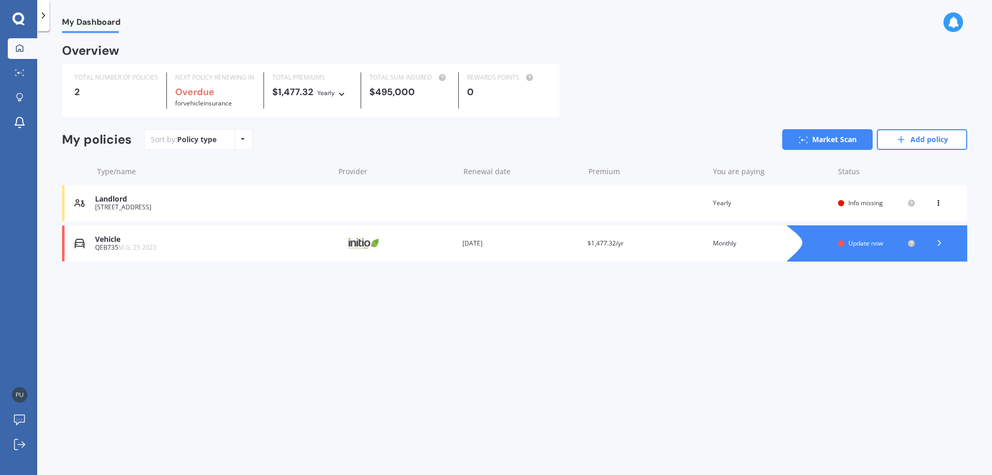
click at [941, 204] on icon at bounding box center [938, 201] width 7 height 6
click at [911, 246] on div "Delete" at bounding box center [916, 243] width 102 height 21
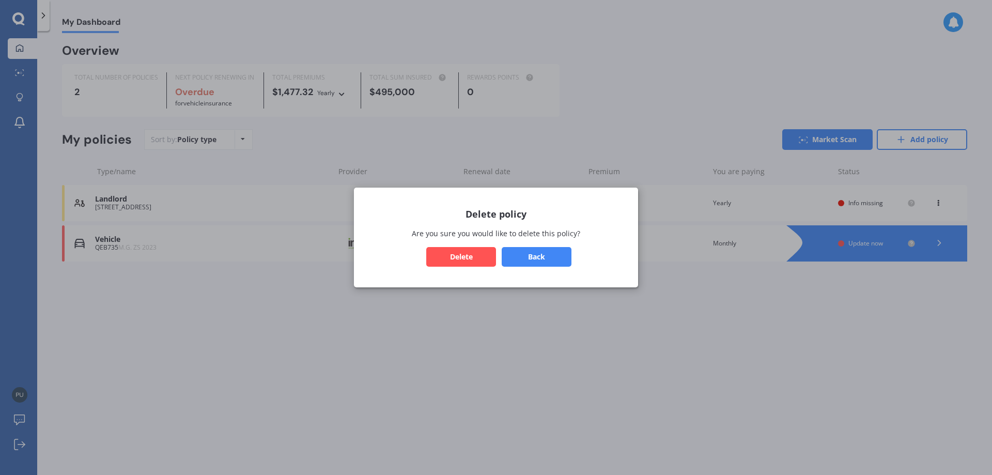
click at [480, 255] on button "Delete" at bounding box center [461, 257] width 70 height 20
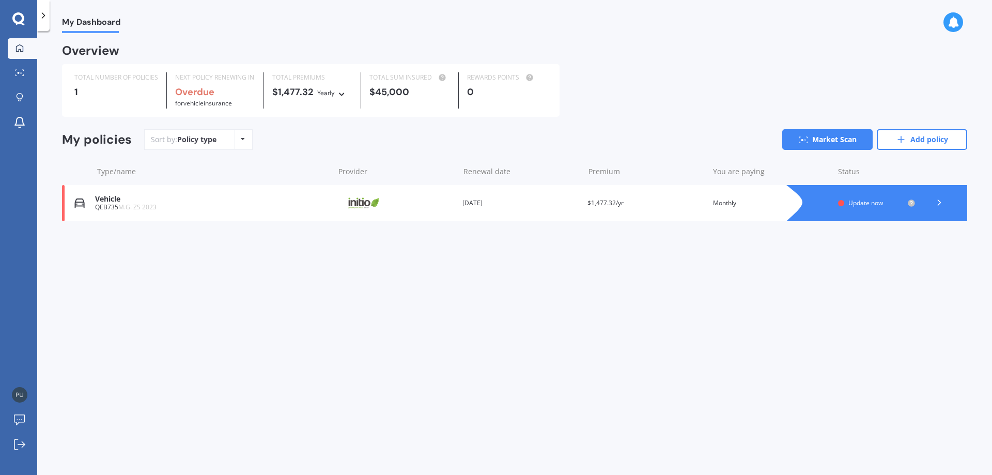
click at [937, 203] on icon at bounding box center [940, 202] width 10 height 10
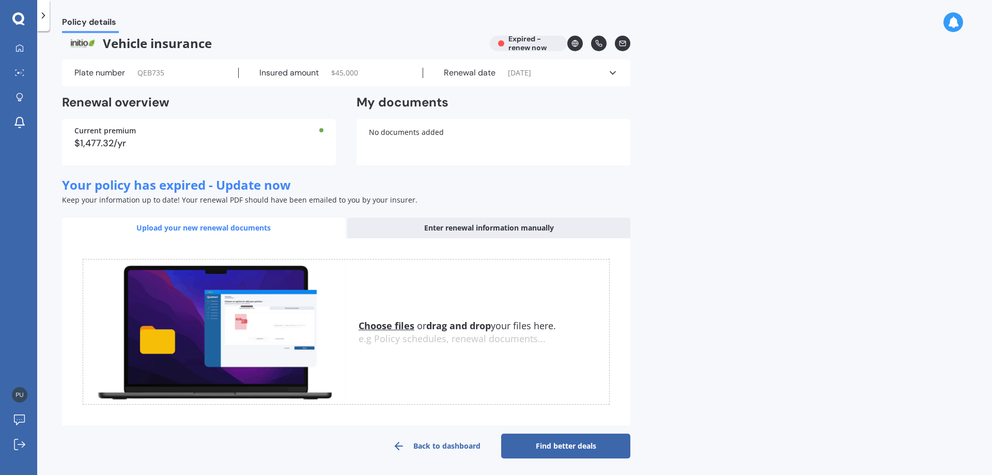
scroll to position [12, 0]
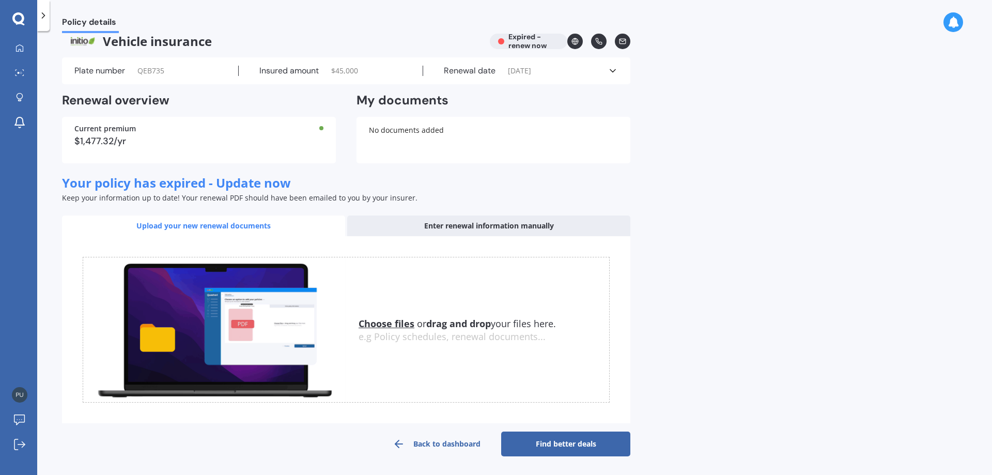
click at [448, 438] on link "Back to dashboard" at bounding box center [436, 444] width 129 height 25
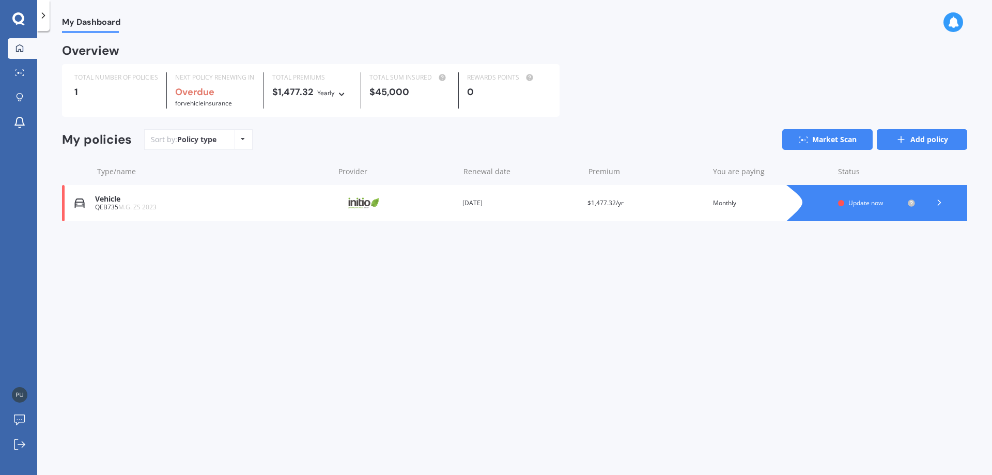
click at [917, 148] on link "Add policy" at bounding box center [922, 139] width 90 height 21
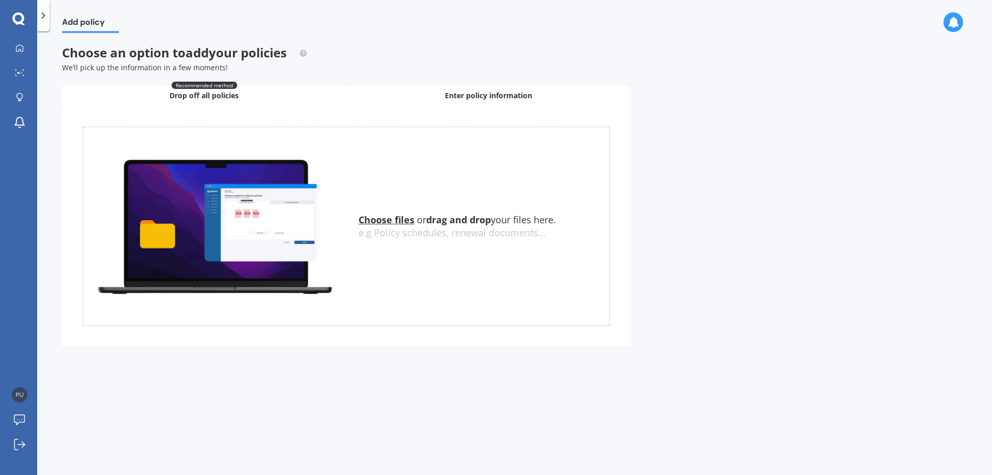
click at [488, 100] on span "Enter policy information" at bounding box center [488, 95] width 87 height 10
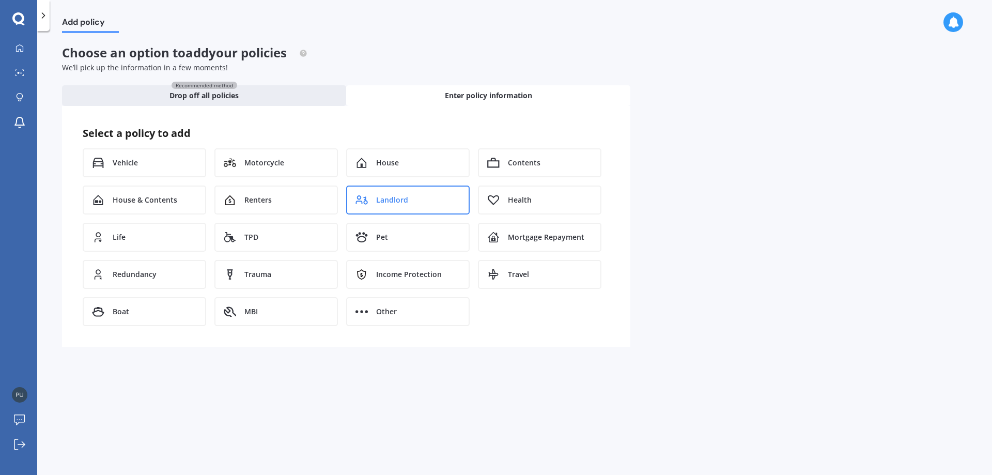
click at [368, 202] on div "Landlord" at bounding box center [408, 200] width 124 height 29
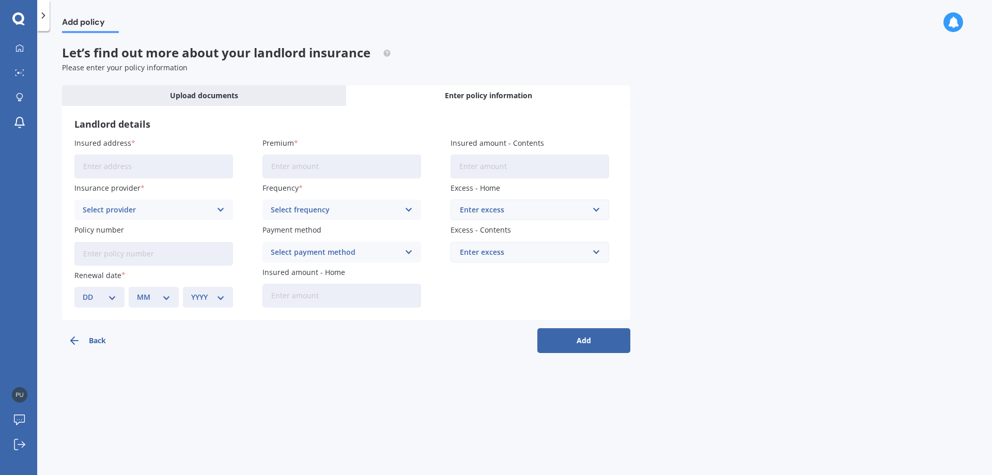
click at [104, 160] on input "Insured address" at bounding box center [153, 167] width 159 height 24
type input "[STREET_ADDRESS][PERSON_NAME]"
click at [190, 210] on div "Select provider" at bounding box center [147, 209] width 129 height 11
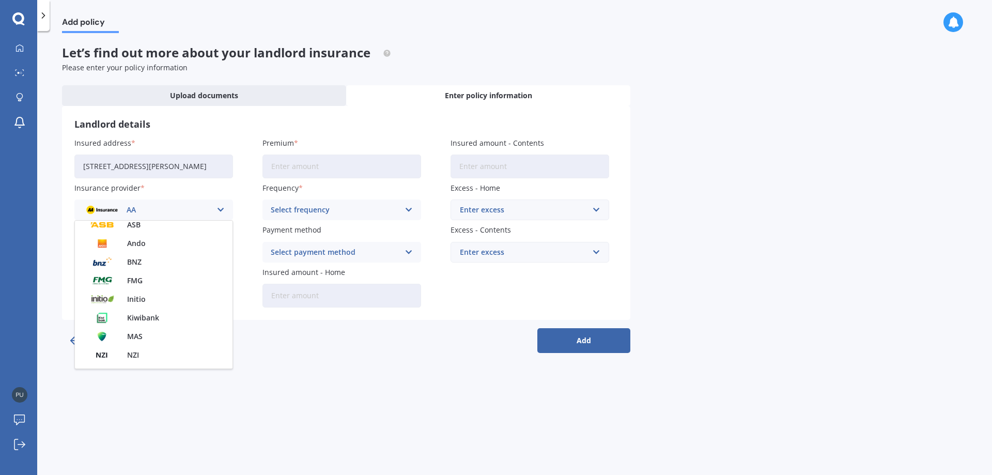
scroll to position [103, 0]
click at [134, 272] on span "Initio" at bounding box center [136, 275] width 19 height 7
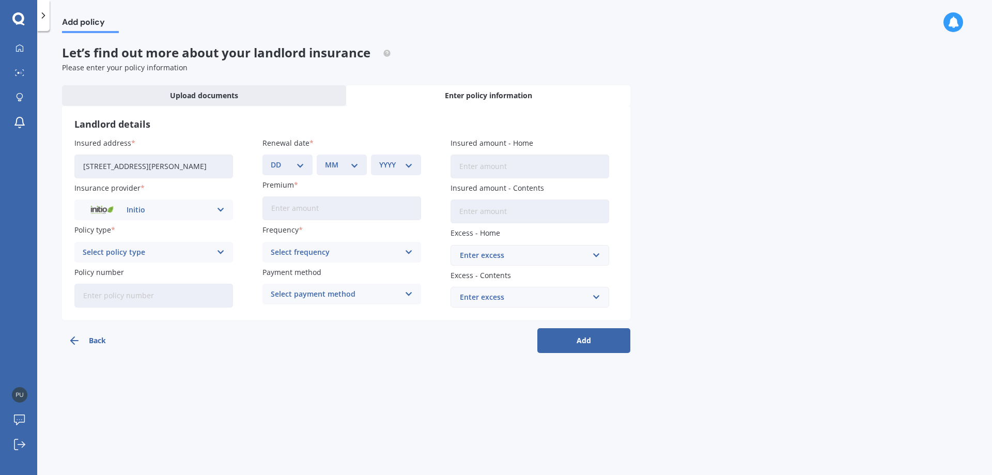
click at [200, 251] on div "Select policy type" at bounding box center [147, 252] width 129 height 11
click at [161, 267] on div "Landlord Insurance" at bounding box center [154, 272] width 158 height 19
click at [304, 162] on select "DD 01 02 03 04 05 06 07 08 09 10 11 12 13 14 15 16 17 18 19 20 21 22 23 24 25 2…" at bounding box center [288, 164] width 34 height 11
select select "01"
click at [271, 159] on select "DD 01 02 03 04 05 06 07 08 09 10 11 12 13 14 15 16 17 18 19 20 21 22 23 24 25 2…" at bounding box center [288, 164] width 34 height 11
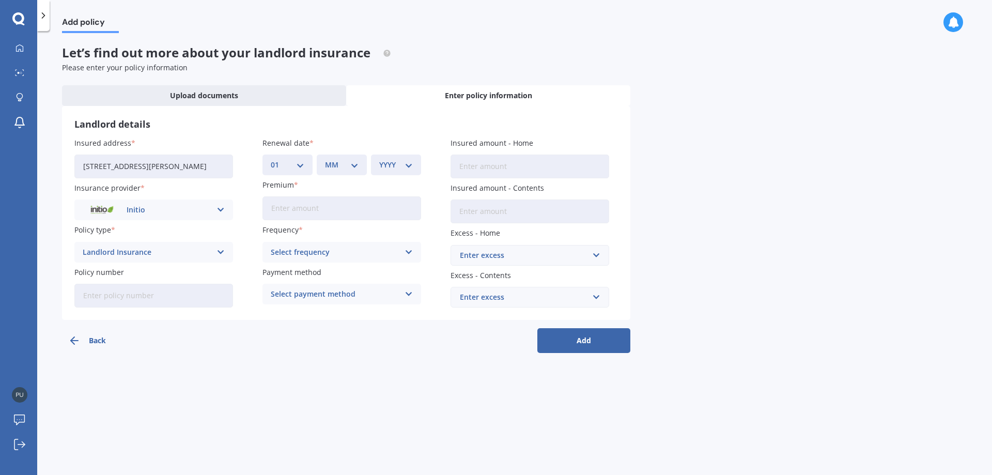
click at [334, 167] on select "MM 01 02 03 04 05 06 07 08 09 10 11 12" at bounding box center [342, 164] width 34 height 11
select select "09"
click at [325, 159] on select "MM 01 02 03 04 05 06 07 08 09 10 11 12" at bounding box center [342, 164] width 34 height 11
click at [405, 165] on select "YYYY 2027 2026 2025 2024 2023 2022 2021 2020 2019 2018 2017 2016 2015 2014 2013…" at bounding box center [396, 164] width 34 height 11
select select "2025"
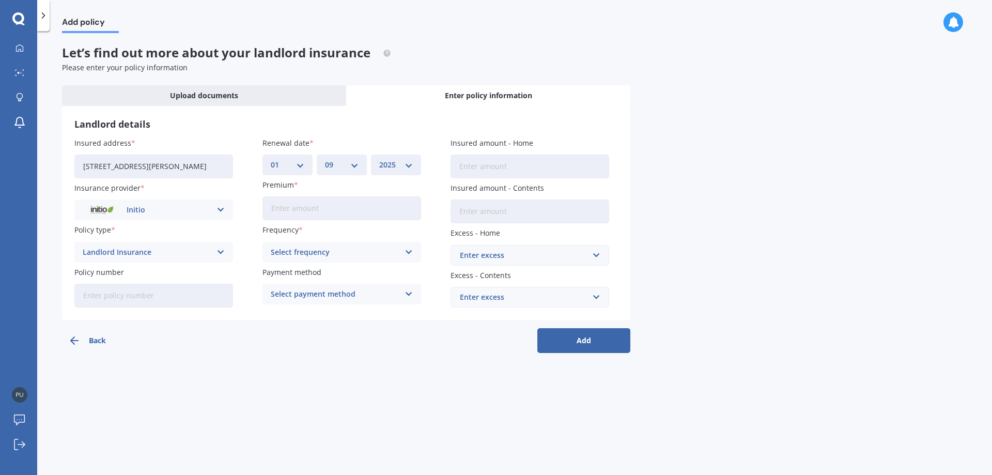
click at [379, 159] on select "YYYY 2027 2026 2025 2024 2023 2022 2021 2020 2019 2018 2017 2016 2015 2014 2013…" at bounding box center [396, 164] width 34 height 11
click at [118, 296] on input "Policy number" at bounding box center [153, 296] width 159 height 24
paste input "INI-23724"
type input "INI-23724"
click at [300, 213] on input "Premium" at bounding box center [342, 208] width 159 height 24
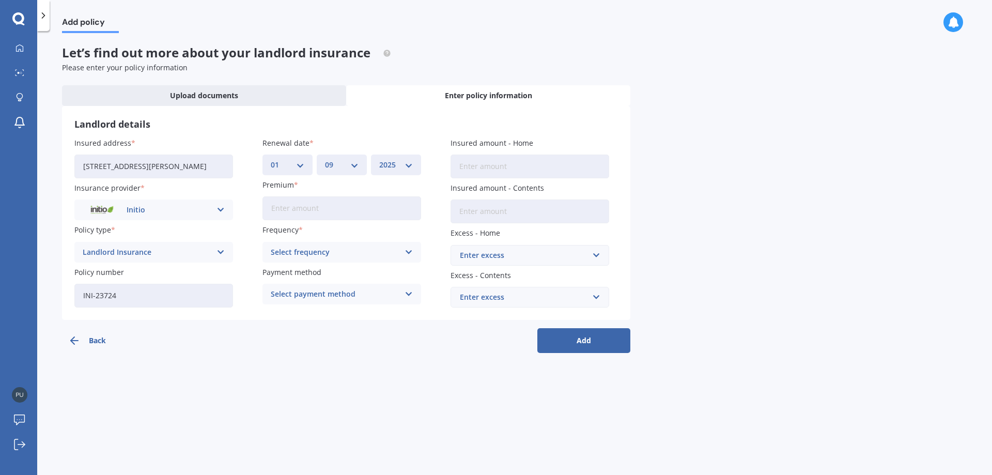
click at [300, 256] on div "Select frequency" at bounding box center [335, 252] width 129 height 11
click at [292, 325] on span "Monthly" at bounding box center [286, 328] width 30 height 7
click at [311, 291] on div "Select payment method" at bounding box center [335, 293] width 129 height 11
click at [309, 314] on span "Direct debit - bank account" at bounding box center [319, 314] width 97 height 7
click at [331, 213] on input "Premium" at bounding box center [342, 208] width 159 height 24
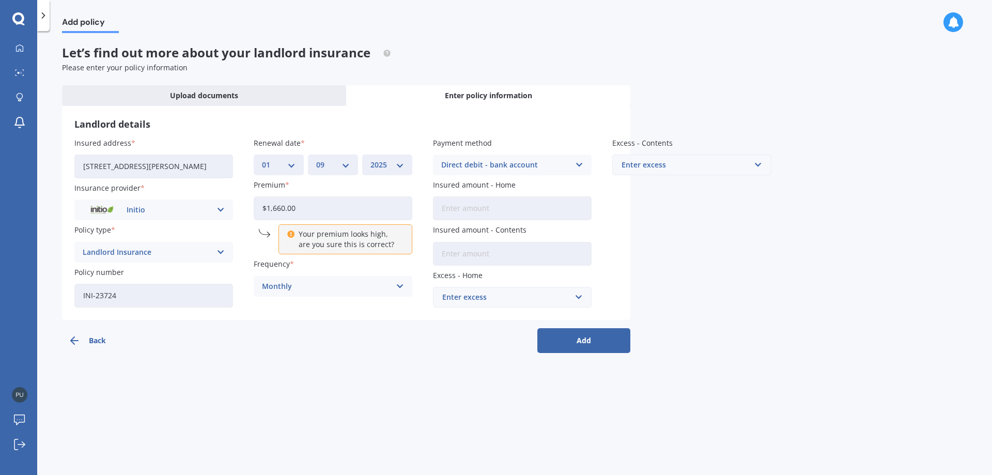
type input "$1,660.00"
click at [290, 288] on div "Monthly" at bounding box center [326, 286] width 129 height 11
click at [285, 310] on div "Yearly" at bounding box center [333, 306] width 158 height 19
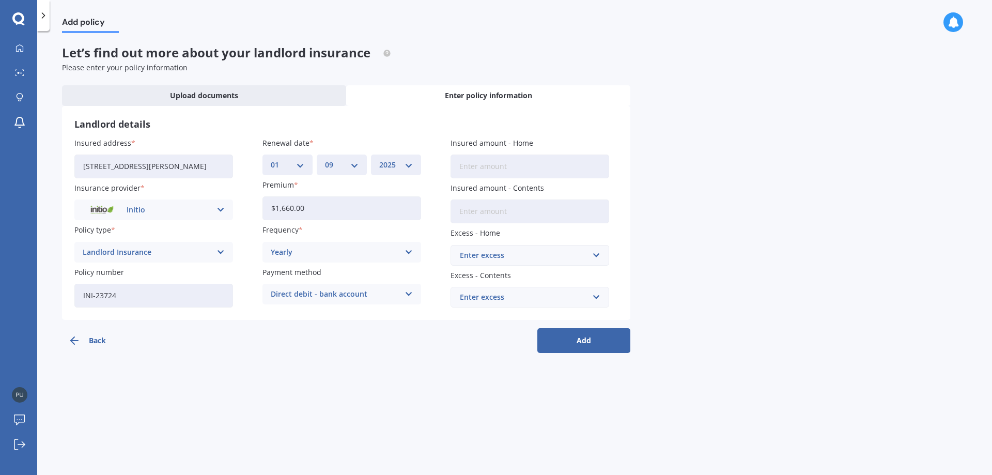
click at [497, 255] on div "Enter excess" at bounding box center [524, 255] width 128 height 11
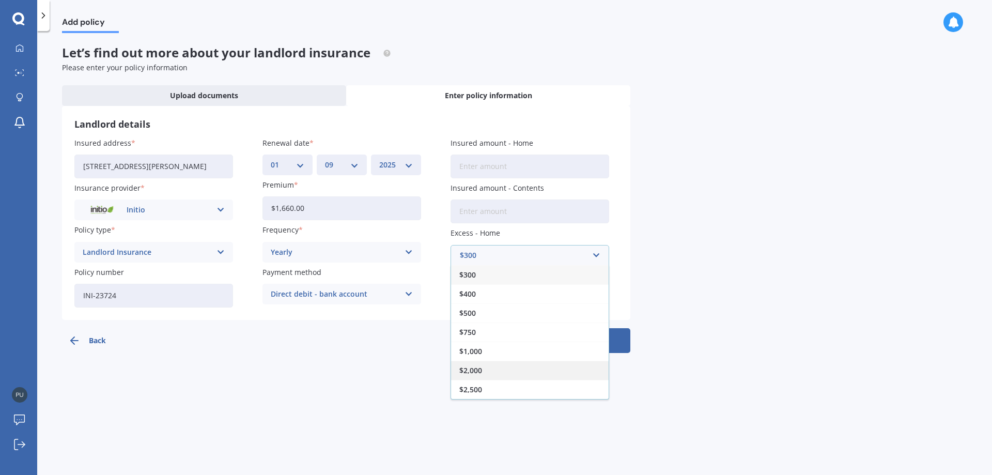
click at [487, 374] on div "$2,000" at bounding box center [530, 370] width 158 height 19
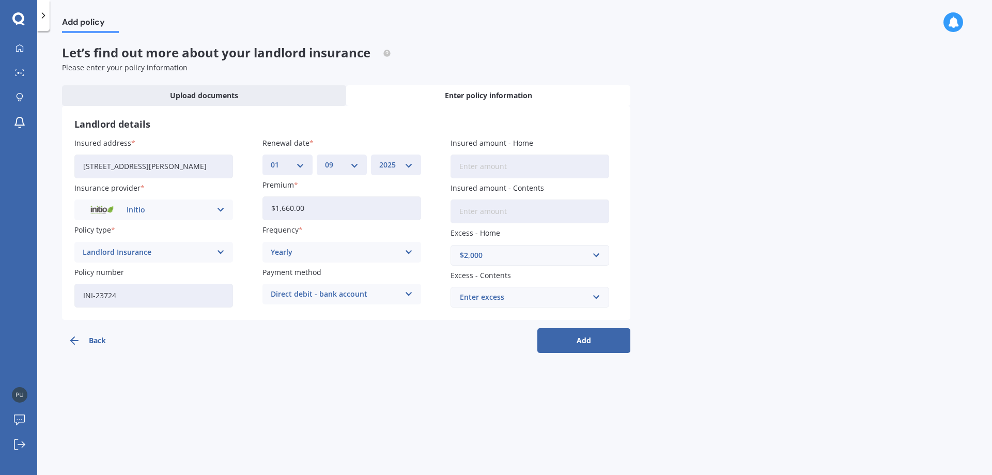
click at [553, 297] on div "Enter excess" at bounding box center [524, 297] width 128 height 11
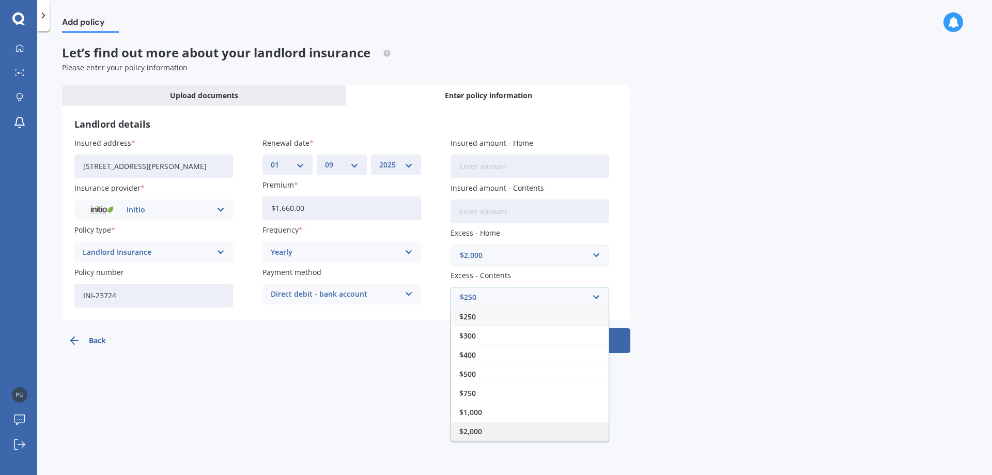
click at [474, 429] on span "$2,000" at bounding box center [471, 431] width 23 height 7
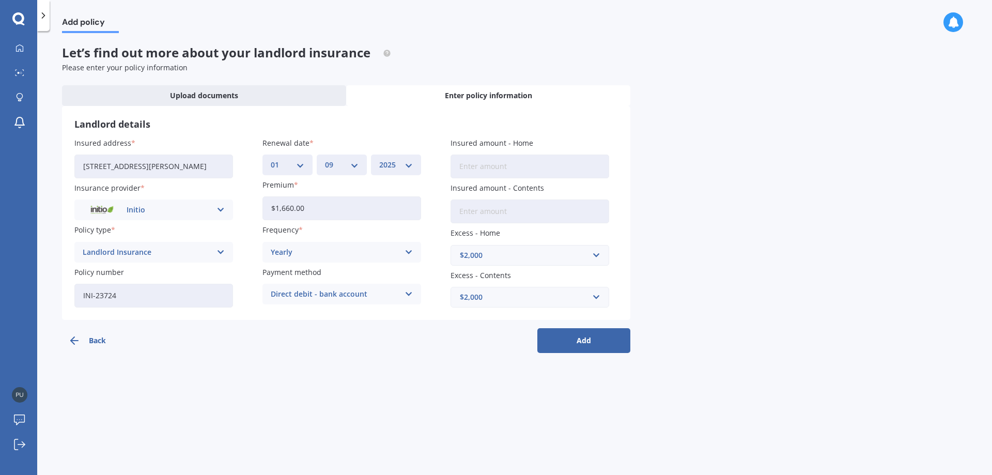
click at [487, 169] on input "Insured amount - Home" at bounding box center [530, 167] width 159 height 24
type input "$460,000"
click at [510, 213] on input "Insured amount - Contents" at bounding box center [530, 212] width 159 height 24
type input "$20,000"
click at [570, 335] on button "Add" at bounding box center [584, 340] width 93 height 25
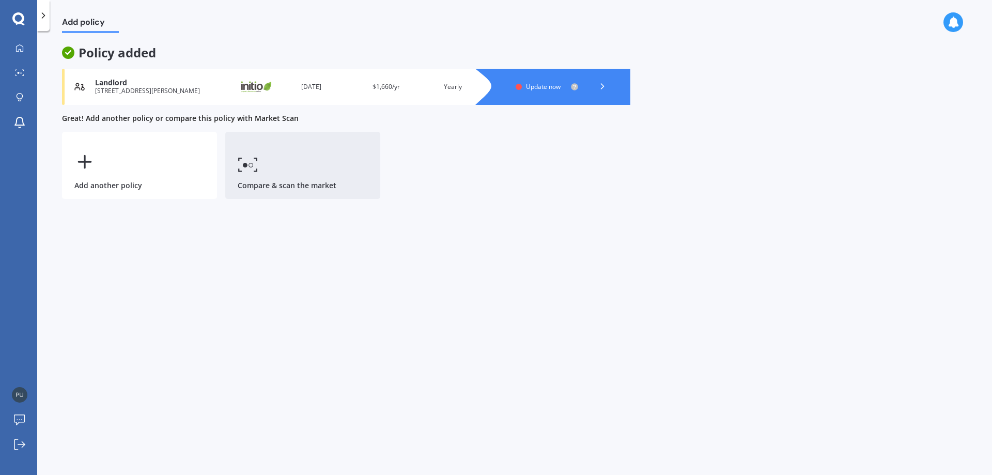
click at [272, 161] on link "Compare & scan the market" at bounding box center [302, 165] width 155 height 67
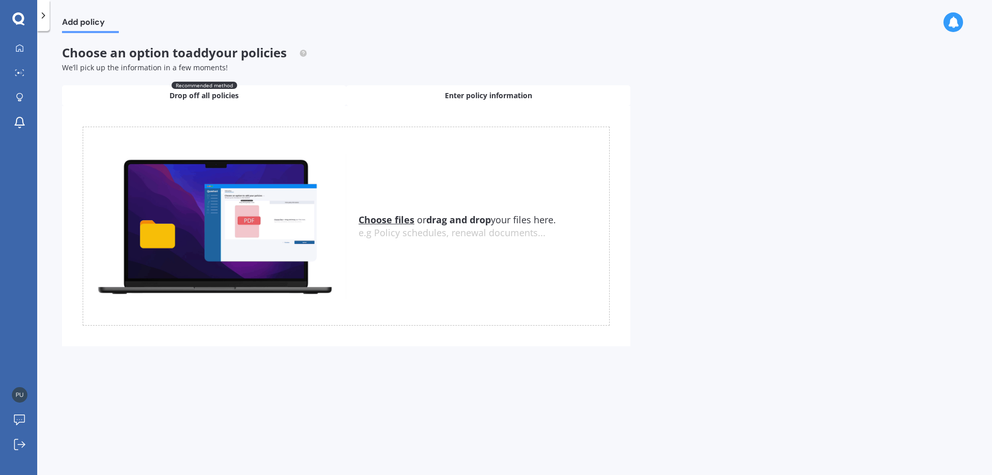
click at [442, 90] on div "Enter policy information" at bounding box center [488, 95] width 284 height 21
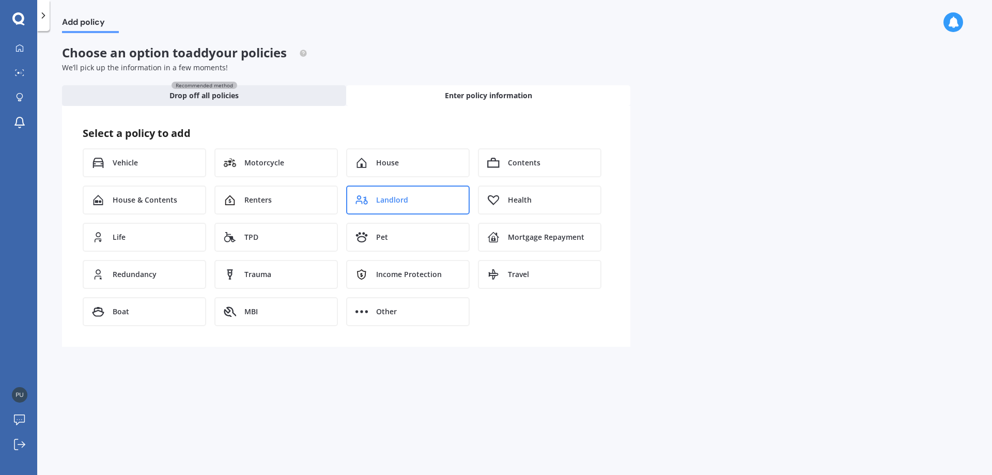
click at [398, 187] on div "Landlord" at bounding box center [408, 200] width 124 height 29
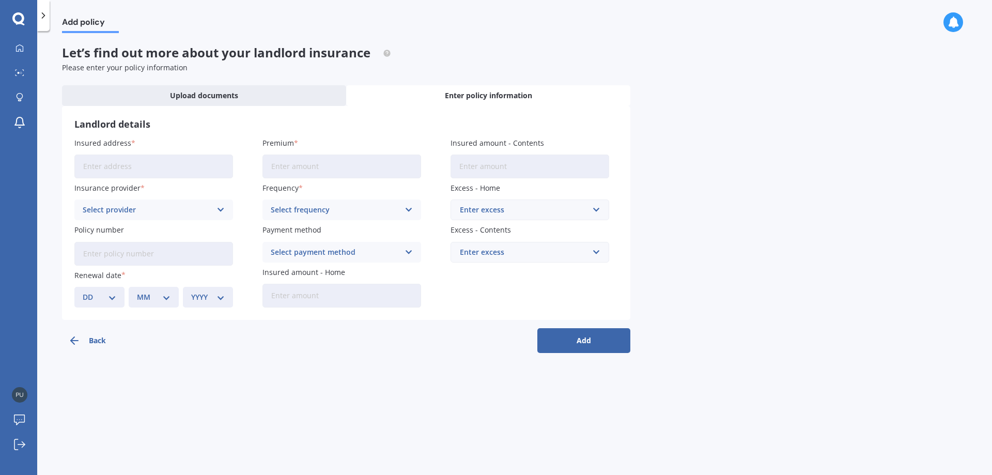
click at [42, 14] on icon at bounding box center [43, 15] width 10 height 10
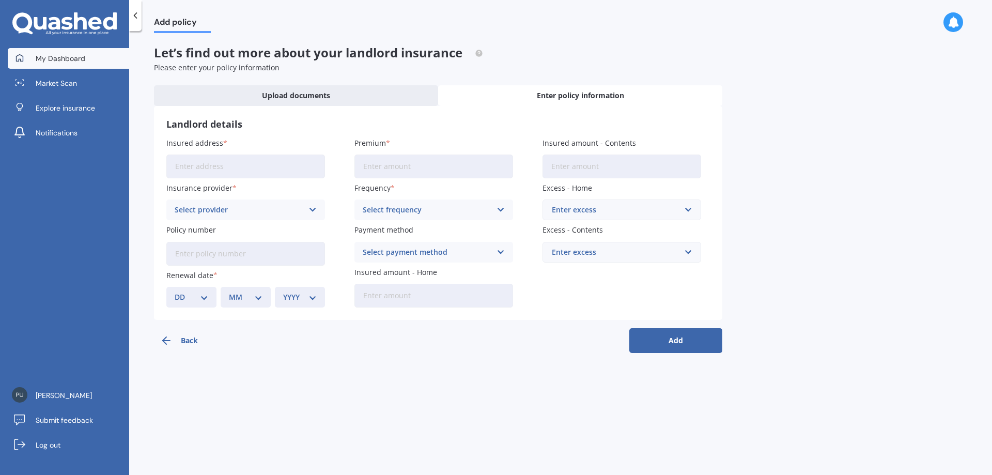
click at [80, 56] on span "My Dashboard" at bounding box center [61, 58] width 50 height 10
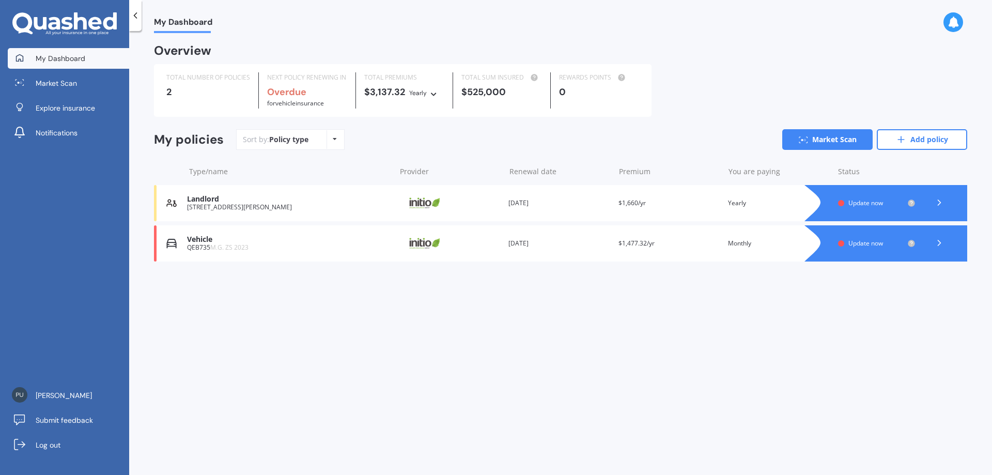
click at [215, 198] on div "Landlord" at bounding box center [288, 199] width 203 height 9
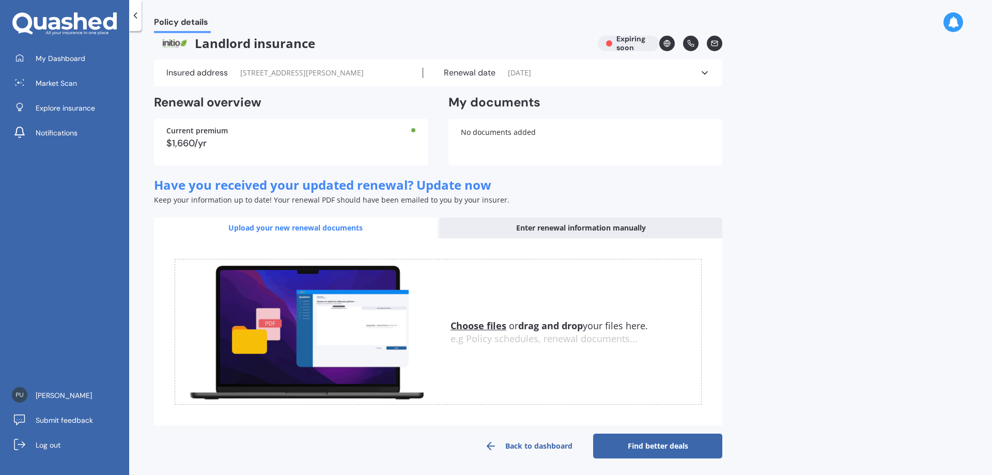
scroll to position [12, 0]
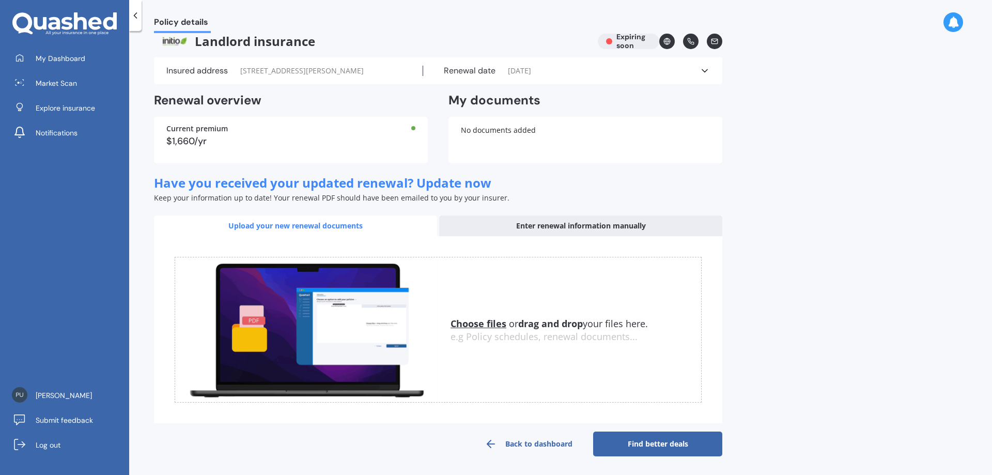
click at [662, 445] on link "Find better deals" at bounding box center [657, 444] width 129 height 25
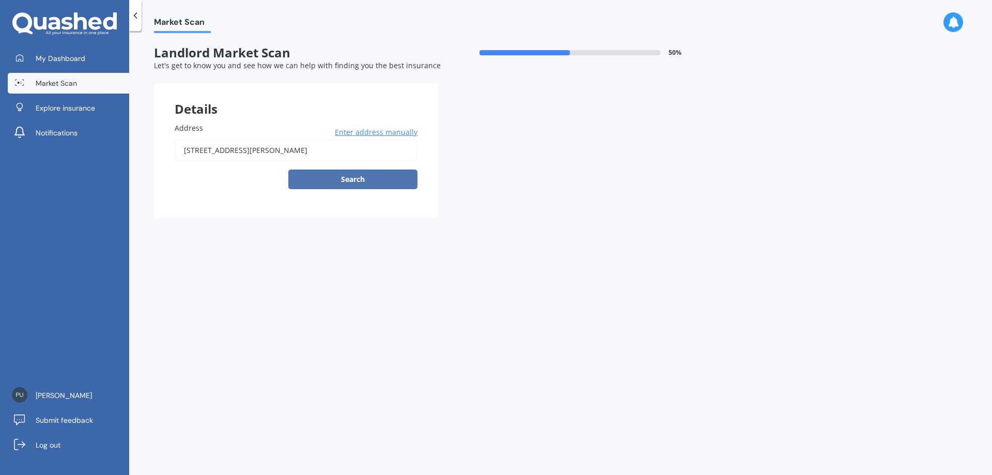
click at [349, 177] on button "Search" at bounding box center [352, 180] width 129 height 20
type input "[STREET_ADDRESS][PERSON_NAME]"
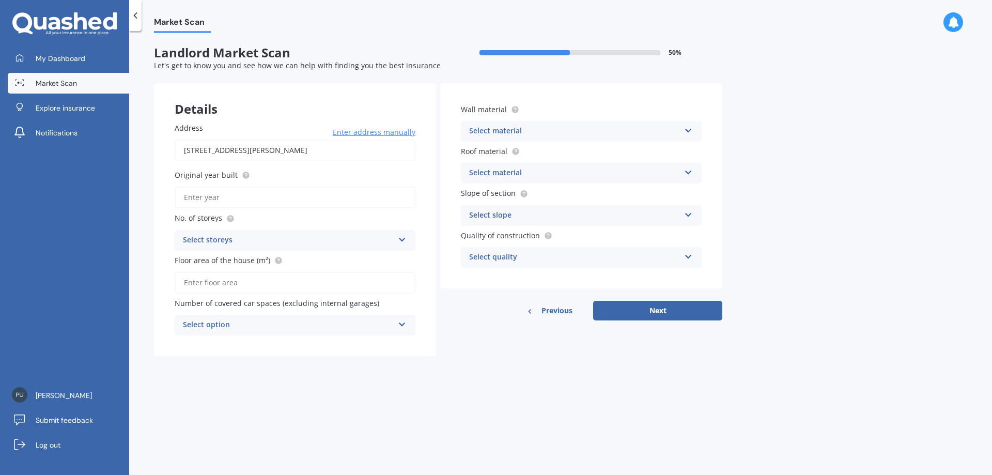
click at [212, 193] on input "Original year built" at bounding box center [295, 198] width 241 height 22
click at [274, 198] on input "Original year built" at bounding box center [295, 198] width 241 height 22
type input "1950"
click at [242, 246] on div "Select storeys" at bounding box center [288, 240] width 211 height 12
click at [205, 263] on div "1" at bounding box center [295, 260] width 240 height 19
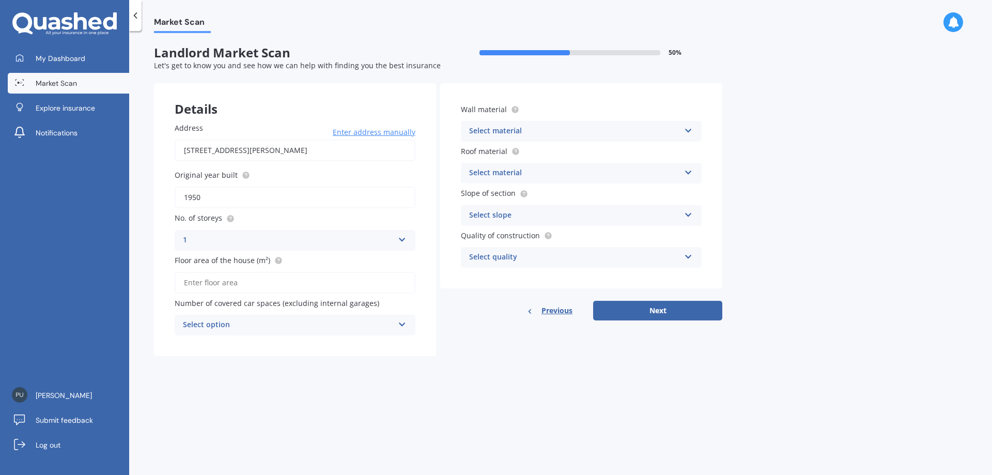
click at [266, 280] on input "Floor area of the house (m²)" at bounding box center [295, 283] width 241 height 22
type input "110"
click at [256, 325] on div "Select option" at bounding box center [288, 325] width 211 height 12
click at [223, 343] on div "0" at bounding box center [295, 345] width 240 height 19
click at [538, 136] on div "Select material" at bounding box center [574, 131] width 211 height 12
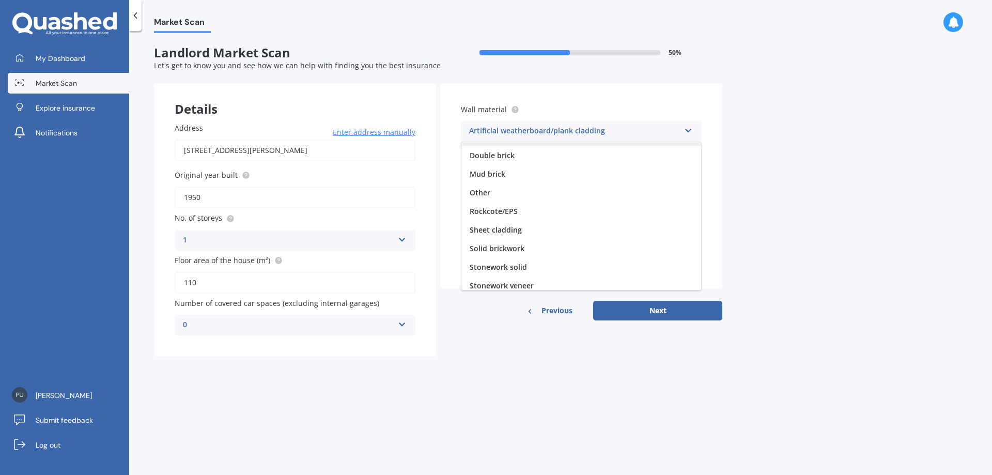
scroll to position [94, 0]
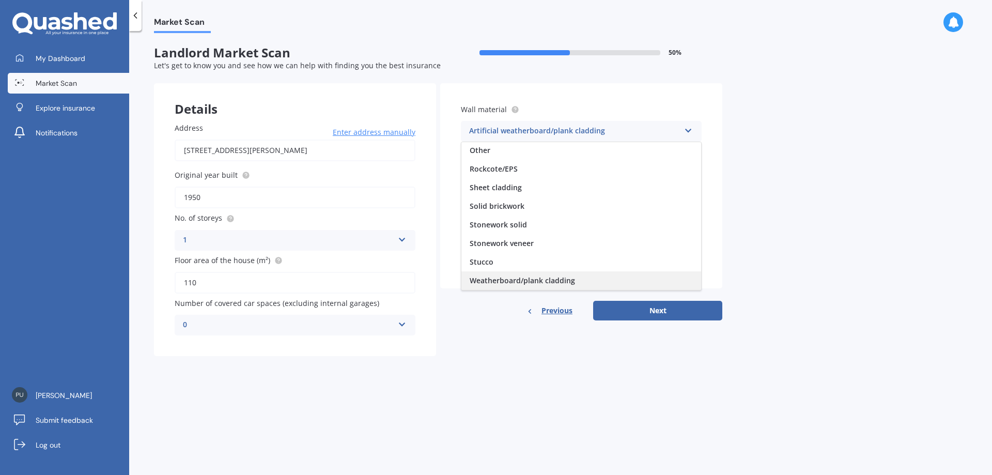
click at [509, 288] on div "Weatherboard/plank cladding" at bounding box center [582, 280] width 240 height 19
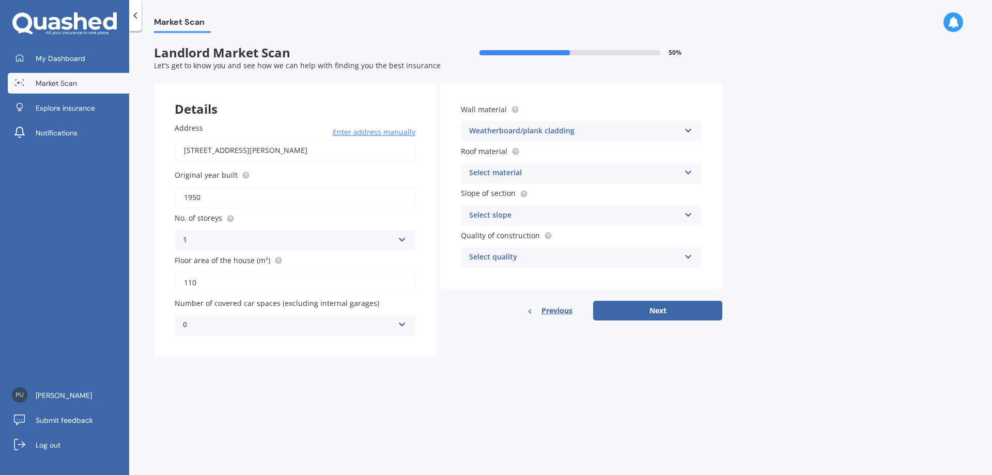
click at [528, 175] on div "Select material" at bounding box center [574, 173] width 211 height 12
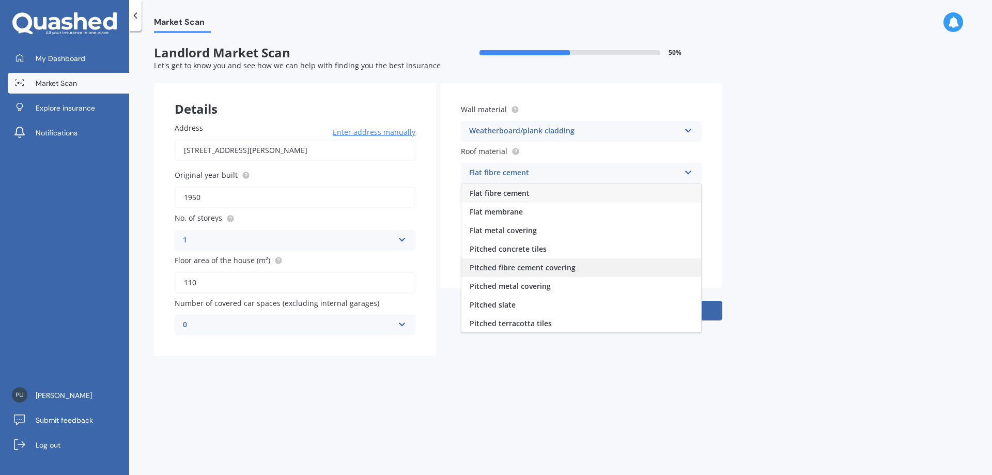
scroll to position [38, 0]
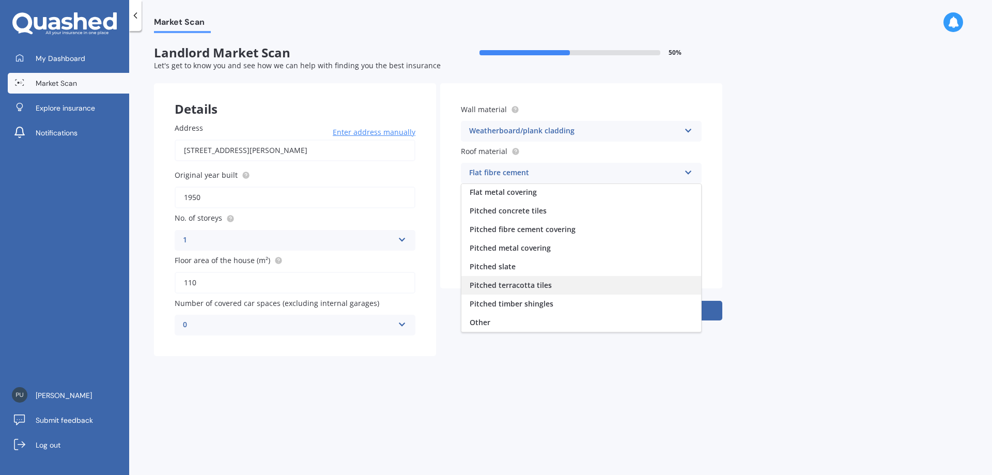
click at [556, 287] on div "Pitched terracotta tiles" at bounding box center [582, 285] width 240 height 19
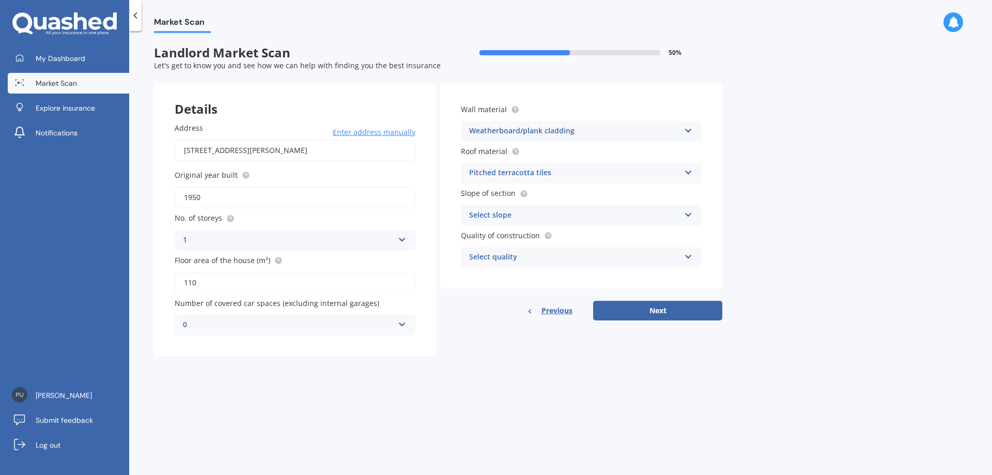
click at [545, 218] on div "Select slope" at bounding box center [574, 215] width 211 height 12
click at [542, 234] on span "Flat or gentle slope (up to about 5°)" at bounding box center [533, 236] width 126 height 10
click at [543, 257] on div "Select quality" at bounding box center [574, 257] width 211 height 12
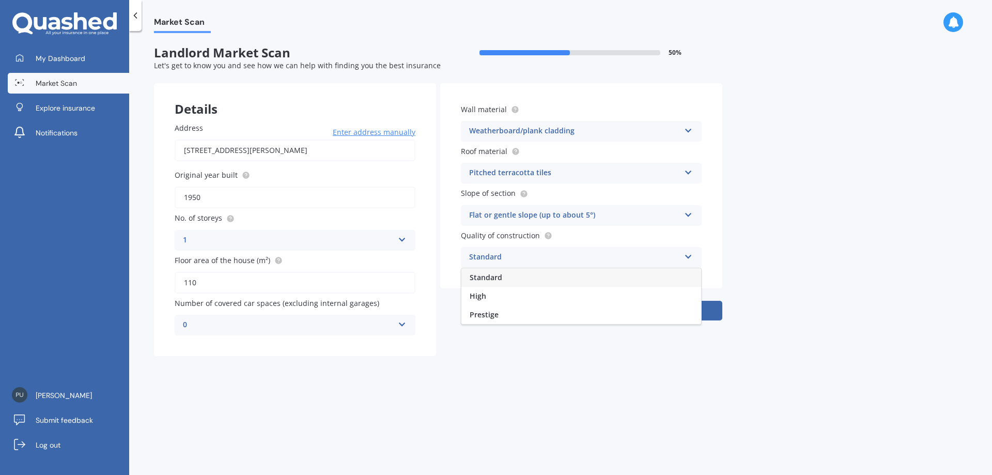
click at [516, 282] on div "Standard" at bounding box center [582, 277] width 240 height 19
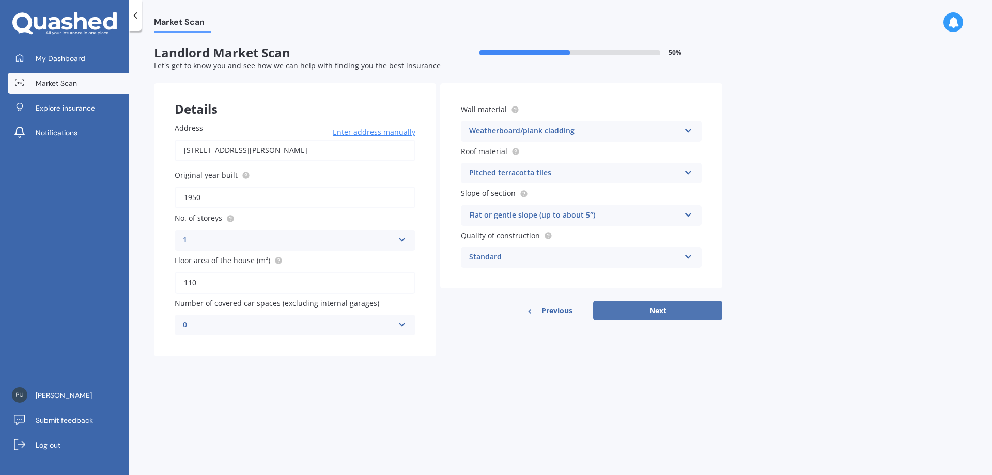
click at [648, 312] on button "Next" at bounding box center [657, 311] width 129 height 20
select select "24"
select select "06"
select select "1982"
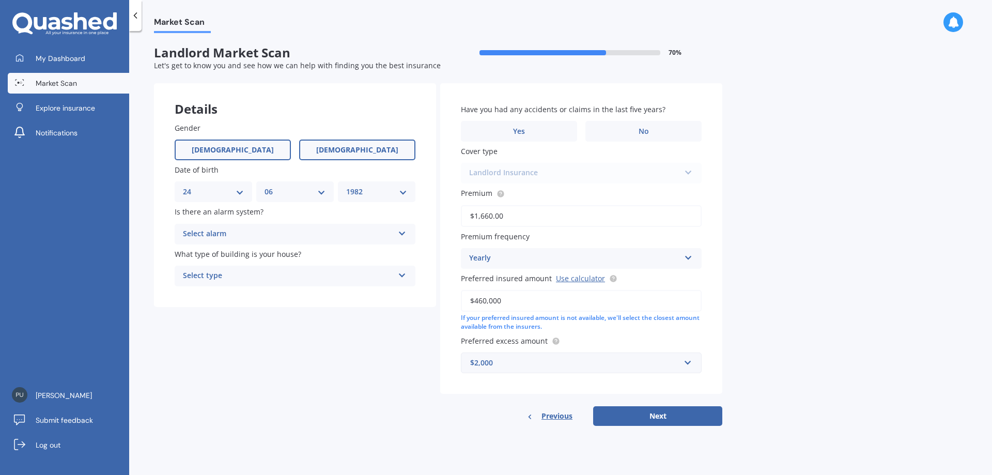
click at [221, 149] on label "[DEMOGRAPHIC_DATA]" at bounding box center [233, 150] width 116 height 21
click at [0, 0] on input "[DEMOGRAPHIC_DATA]" at bounding box center [0, 0] width 0 height 0
click at [245, 188] on div "DD 01 02 03 04 05 06 07 08 09 10 11 12 13 14 15 16 17 18 19 20 21 22 23 24 25 2…" at bounding box center [214, 191] width 78 height 21
click at [220, 193] on select "DD 01 02 03 04 05 06 07 08 09 10 11 12 13 14 15 16 17 18 19 20 21 22 23 24 25 2…" at bounding box center [213, 191] width 61 height 11
click at [253, 227] on div "Select alarm Yes, monitored Yes, not monitored No" at bounding box center [295, 234] width 241 height 21
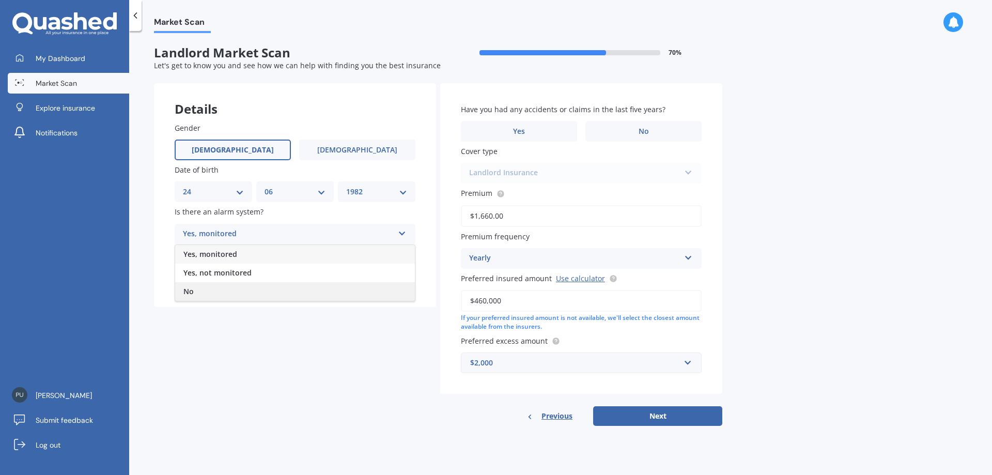
click at [235, 290] on div "No" at bounding box center [295, 291] width 240 height 19
click at [238, 275] on div "Select type" at bounding box center [288, 276] width 211 height 12
click at [236, 295] on div "Freestanding" at bounding box center [295, 296] width 240 height 19
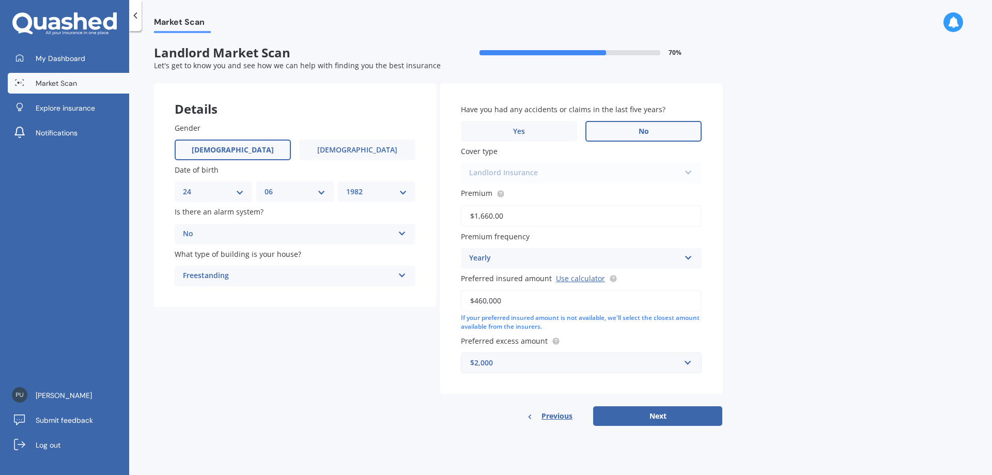
click at [614, 133] on label "No" at bounding box center [644, 131] width 116 height 21
click at [0, 0] on input "No" at bounding box center [0, 0] width 0 height 0
click at [646, 419] on button "Next" at bounding box center [657, 416] width 129 height 20
select select "24"
select select "06"
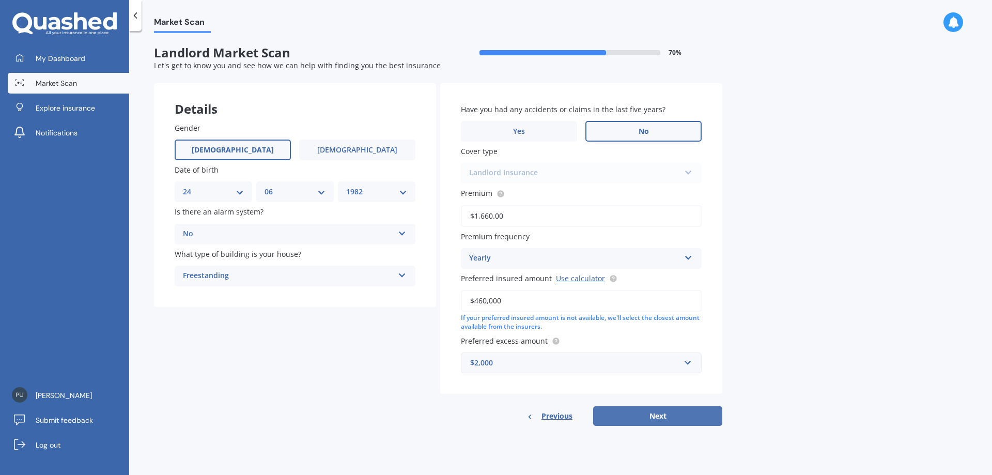
select select "1982"
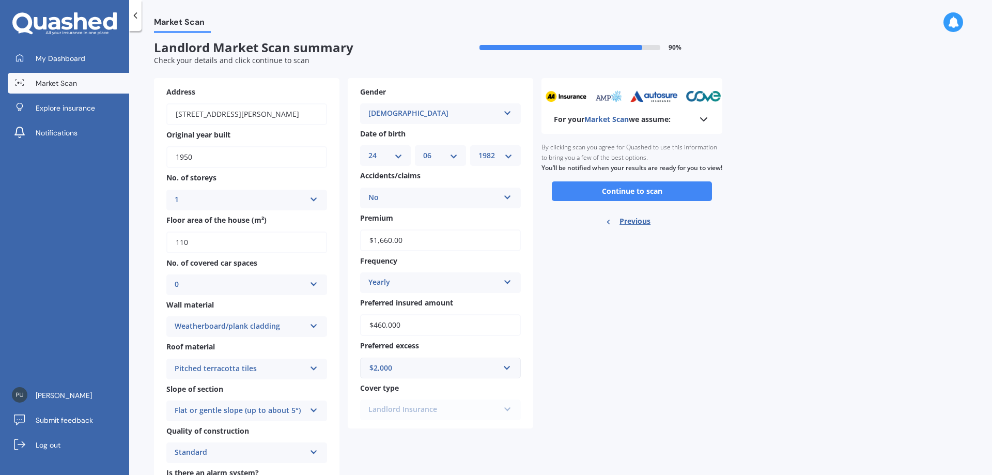
scroll to position [0, 0]
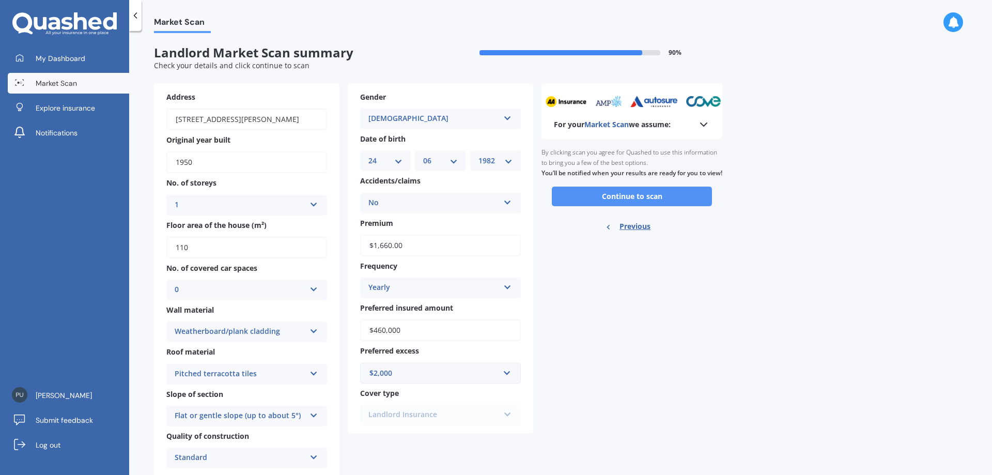
click at [624, 205] on button "Continue to scan" at bounding box center [632, 197] width 160 height 20
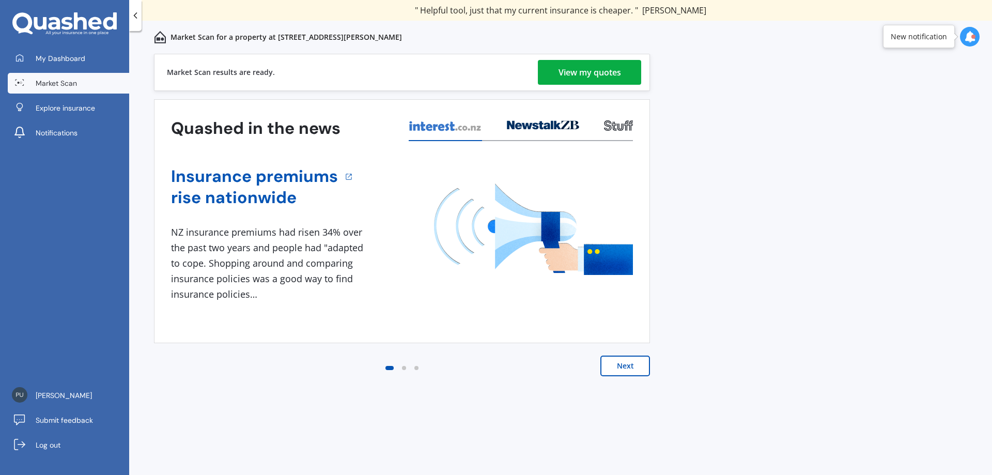
click at [599, 75] on div "View my quotes" at bounding box center [590, 72] width 63 height 25
